Goal: Navigation & Orientation: Find specific page/section

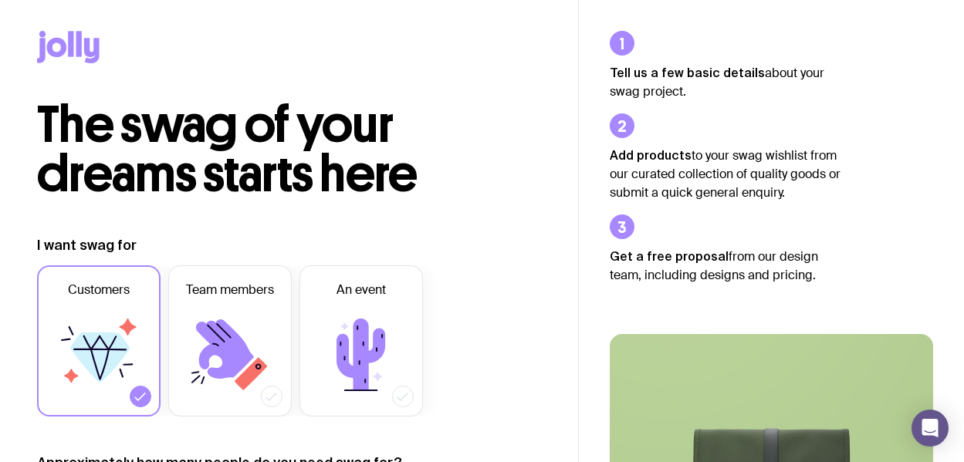
click at [59, 41] on icon at bounding box center [57, 47] width 20 height 19
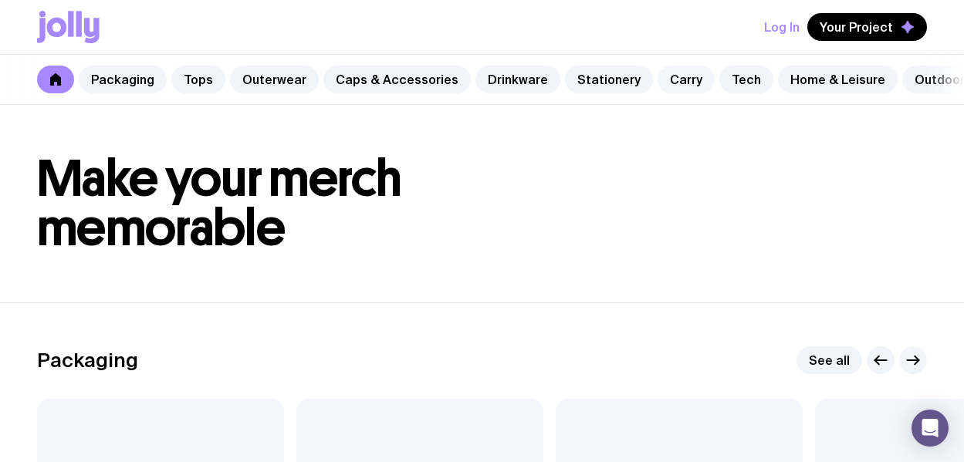
click at [676, 78] on link "Carry" at bounding box center [686, 80] width 57 height 28
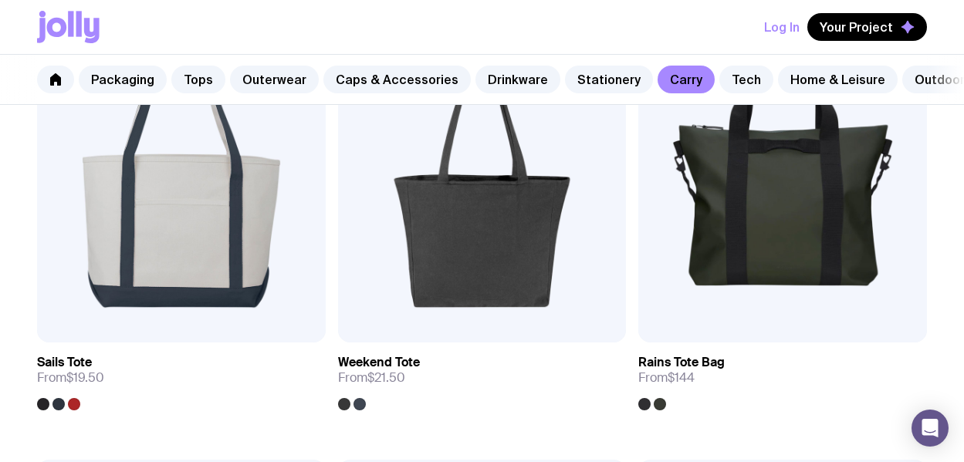
scroll to position [1158, 0]
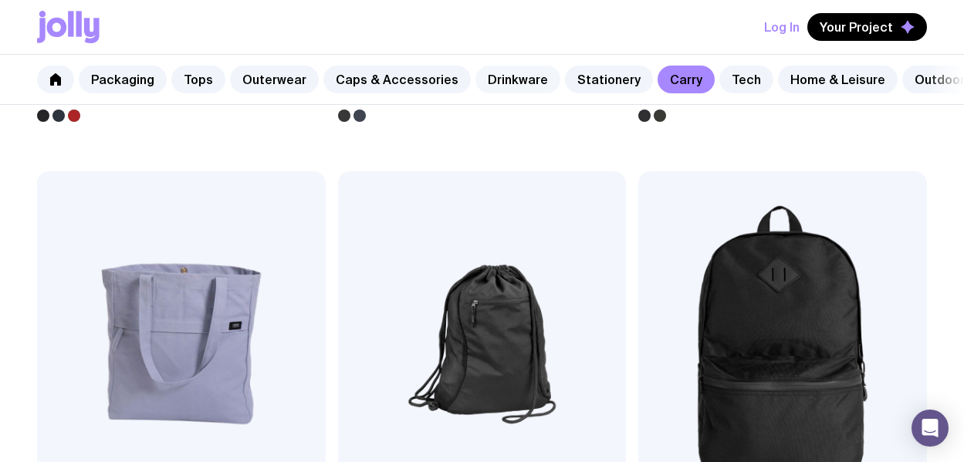
click at [488, 83] on link "Drinkware" at bounding box center [518, 80] width 85 height 28
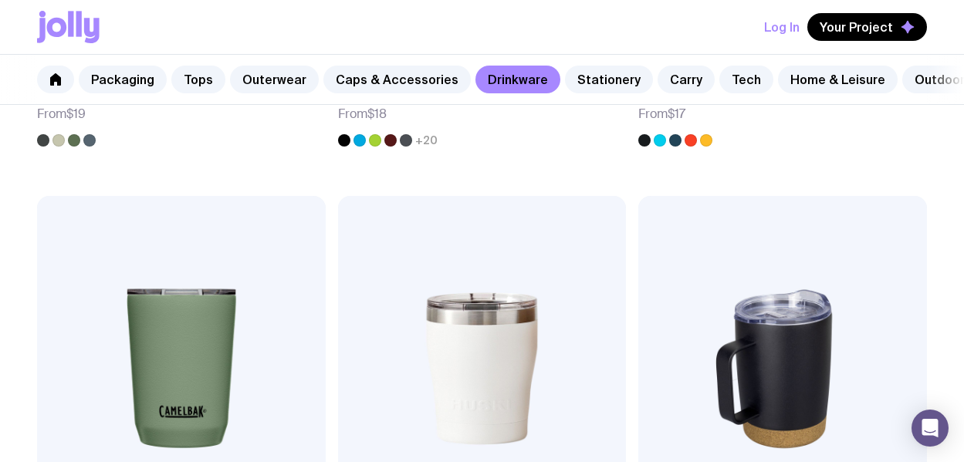
scroll to position [1158, 0]
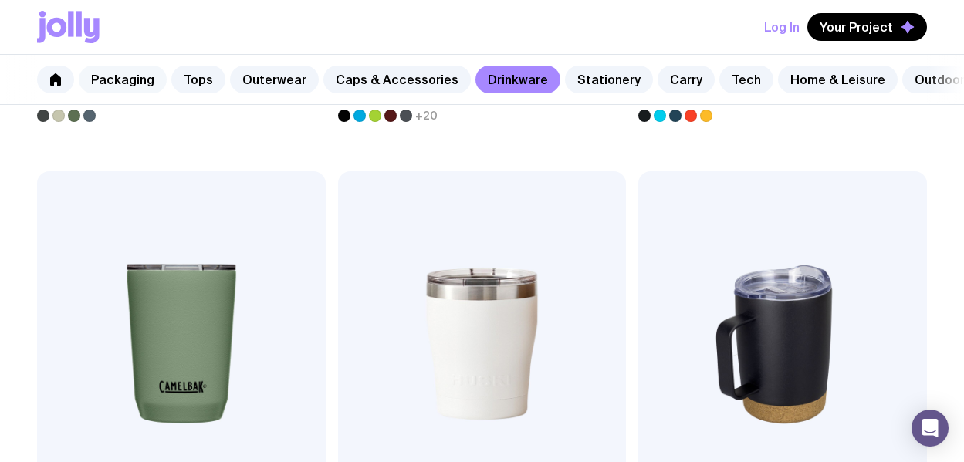
click at [117, 78] on link "Packaging" at bounding box center [123, 80] width 88 height 28
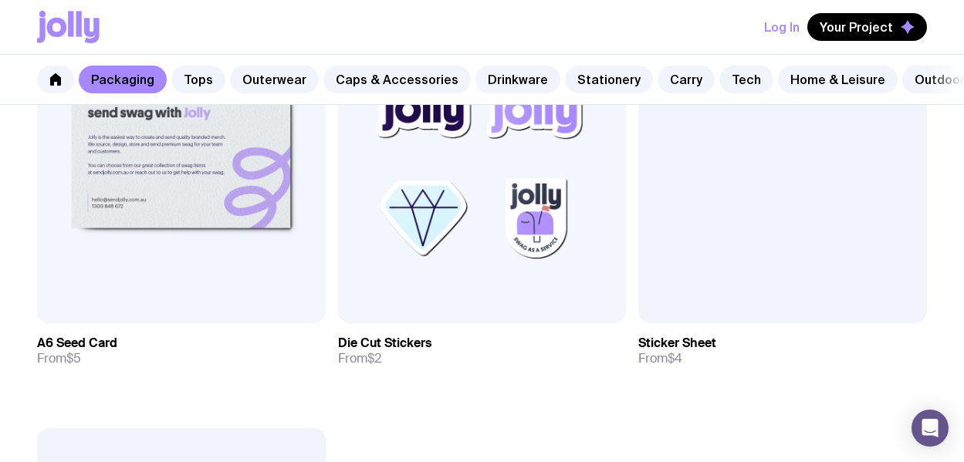
scroll to position [2007, 0]
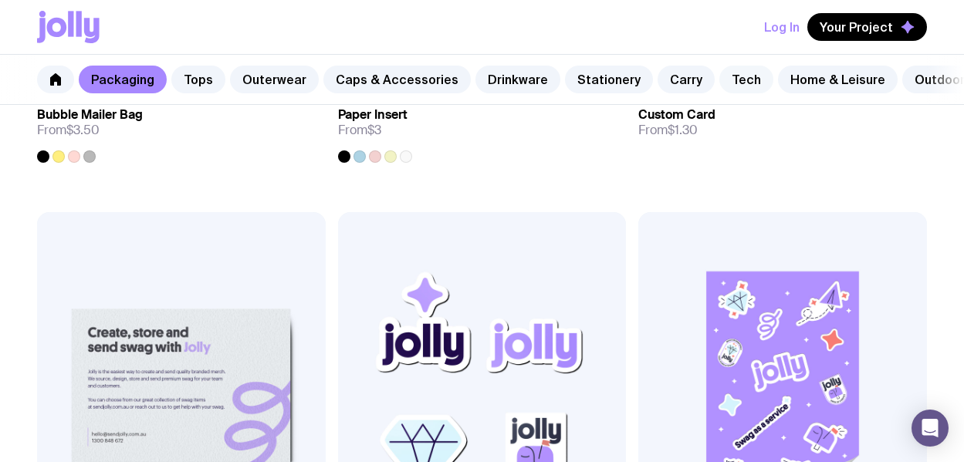
click at [720, 70] on link "Tech" at bounding box center [747, 80] width 54 height 28
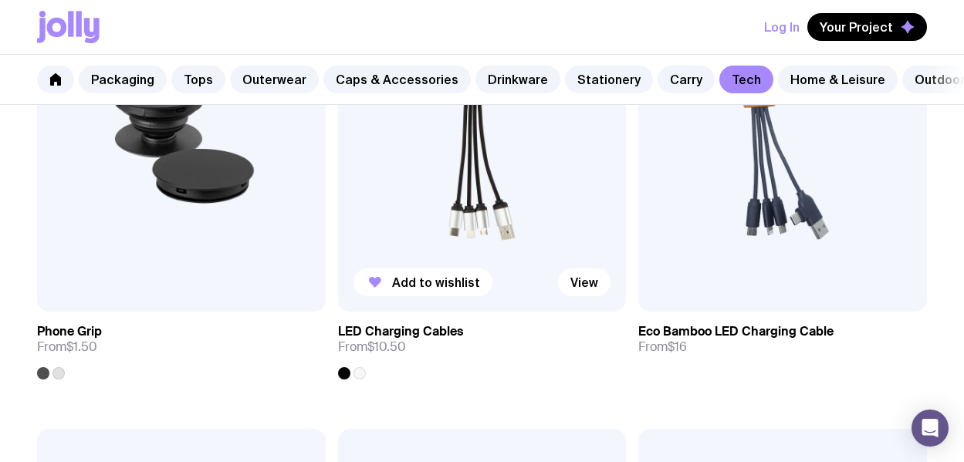
scroll to position [463, 0]
